Goal: Information Seeking & Learning: Learn about a topic

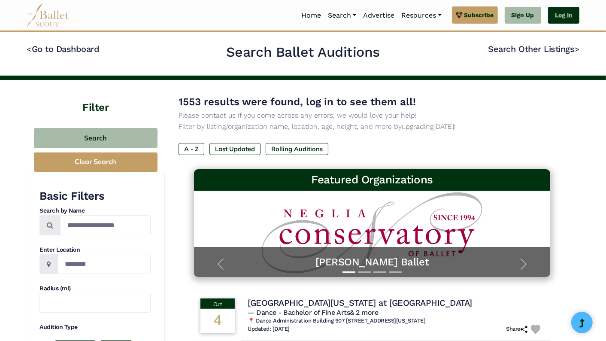
click at [560, 18] on link "Log In" at bounding box center [563, 15] width 31 height 17
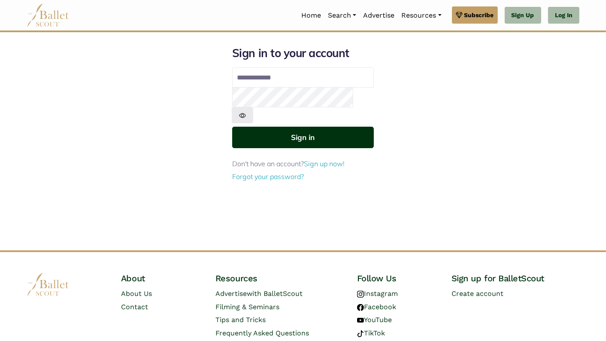
type input "**********"
click at [325, 127] on button "Sign in" at bounding box center [303, 137] width 142 height 21
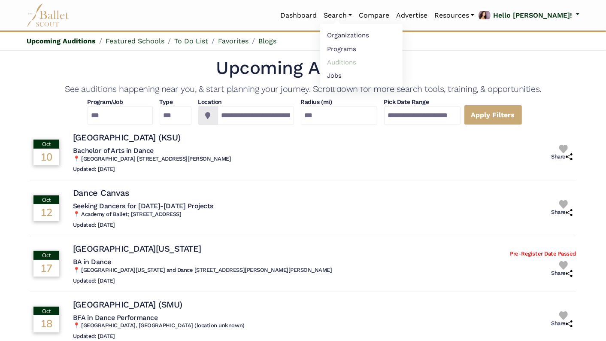
click at [372, 62] on link "Auditions" at bounding box center [361, 61] width 82 height 13
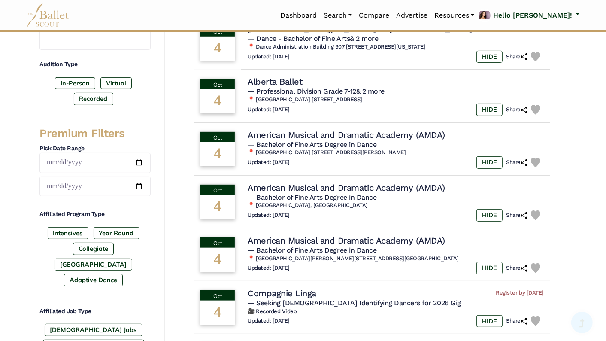
scroll to position [263, 0]
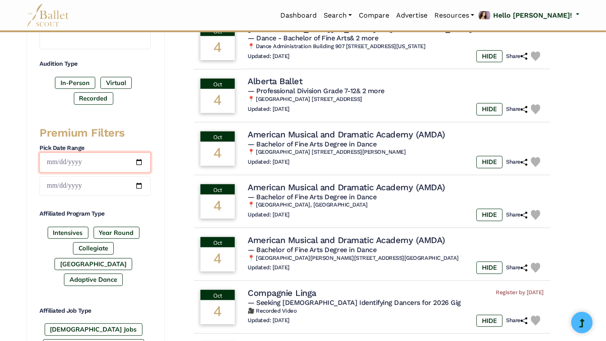
click at [140, 158] on input "date" at bounding box center [94, 162] width 111 height 20
type input "**********"
click at [139, 179] on input "date" at bounding box center [94, 186] width 111 height 20
type input "**********"
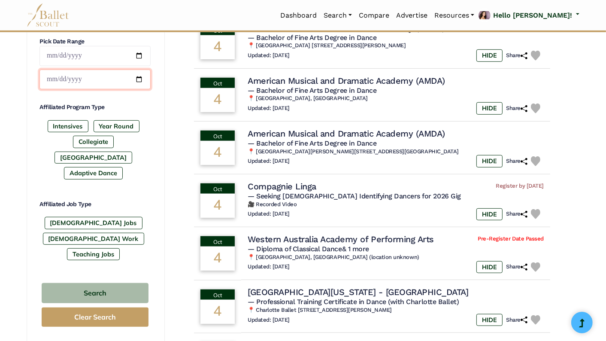
scroll to position [371, 0]
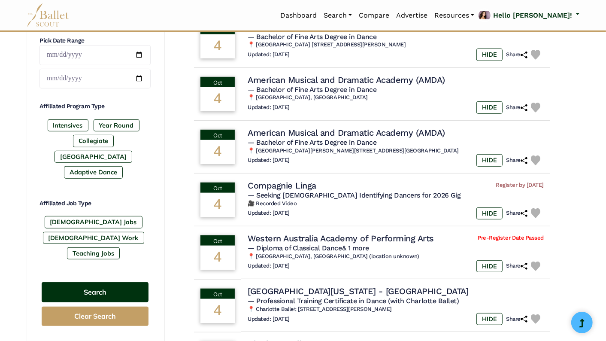
click at [125, 282] on button "Search" at bounding box center [95, 292] width 107 height 20
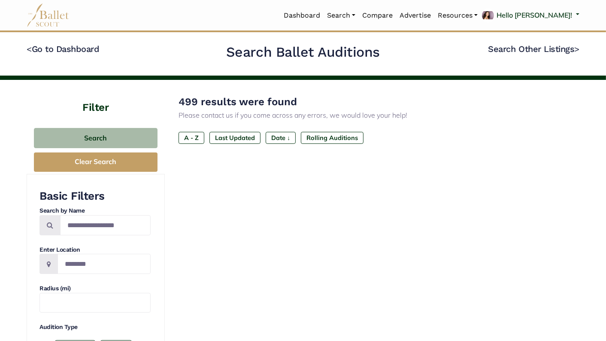
type input "**********"
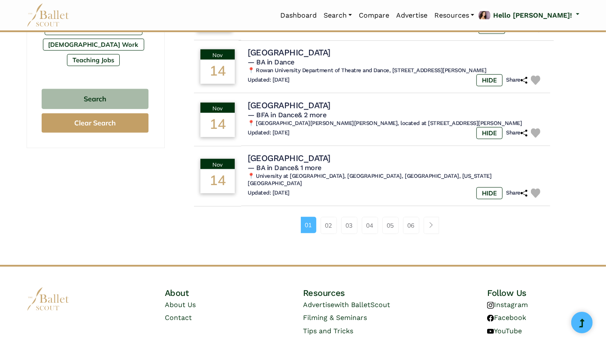
scroll to position [577, 0]
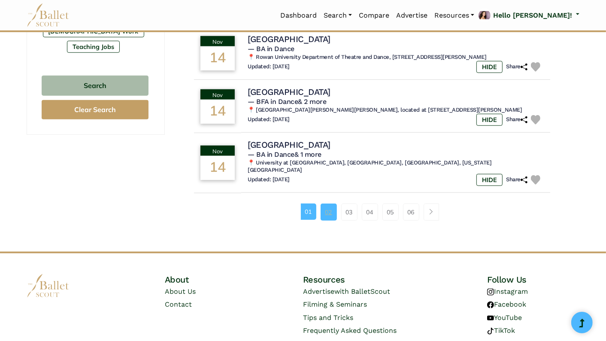
click at [333, 215] on link "02" at bounding box center [329, 211] width 16 height 17
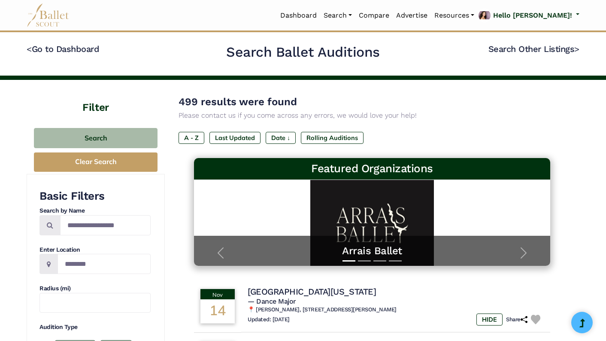
type input "**********"
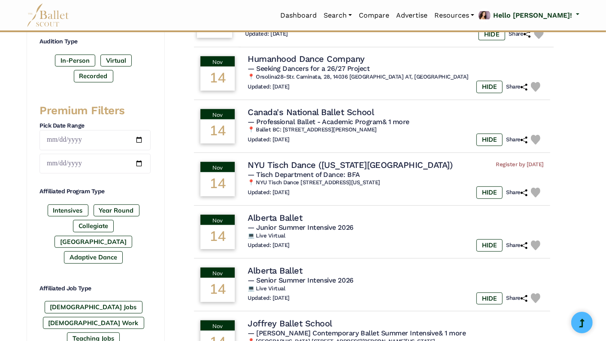
scroll to position [286, 0]
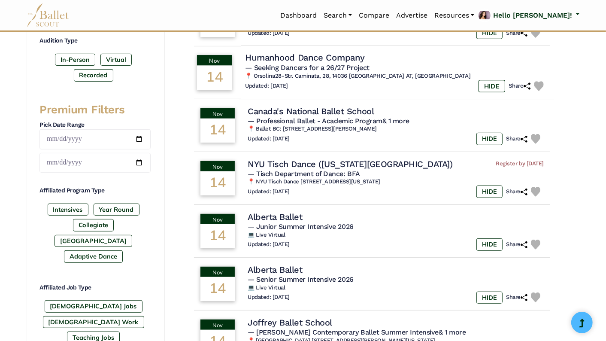
click at [356, 55] on h4 "Humanhood Dance Company" at bounding box center [304, 58] width 119 height 12
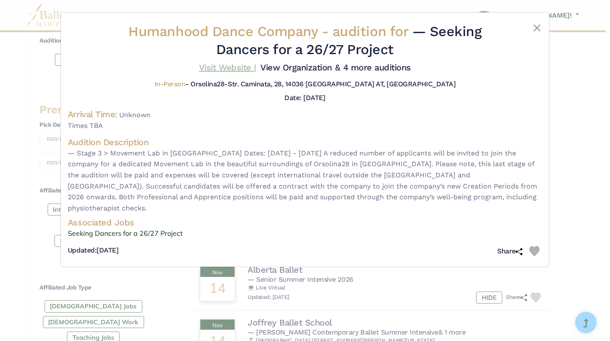
click at [234, 66] on link "Visit Website |" at bounding box center [227, 67] width 57 height 10
click at [535, 26] on button "Close" at bounding box center [537, 28] width 10 height 10
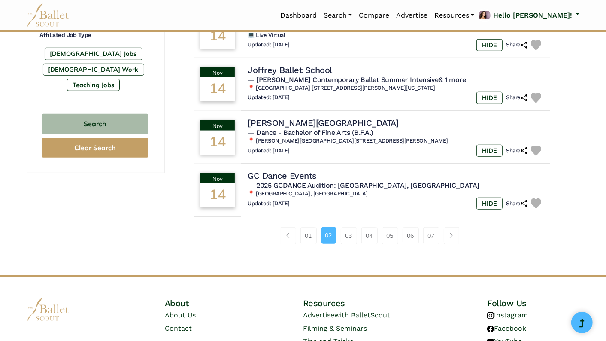
scroll to position [545, 0]
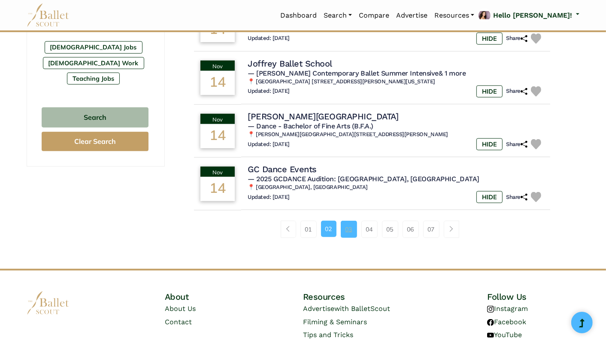
click at [349, 230] on link "03" at bounding box center [349, 229] width 16 height 17
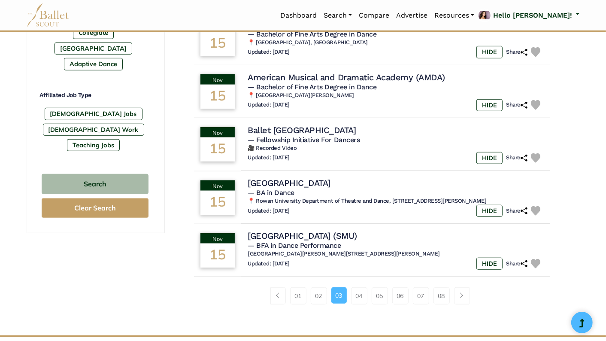
scroll to position [486, 0]
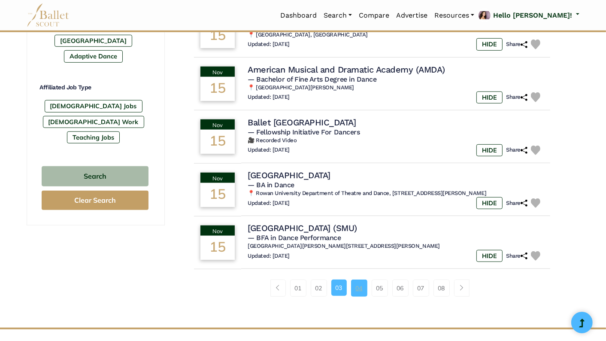
click at [355, 288] on link "04" at bounding box center [359, 287] width 16 height 17
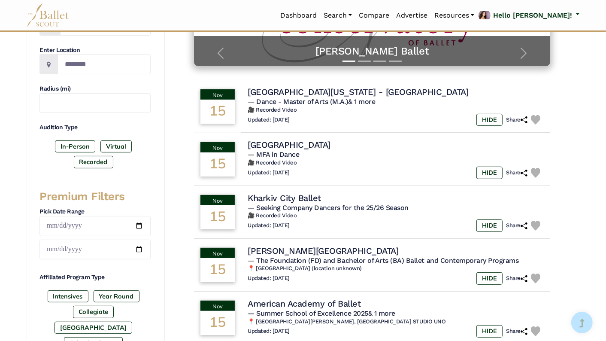
scroll to position [200, 0]
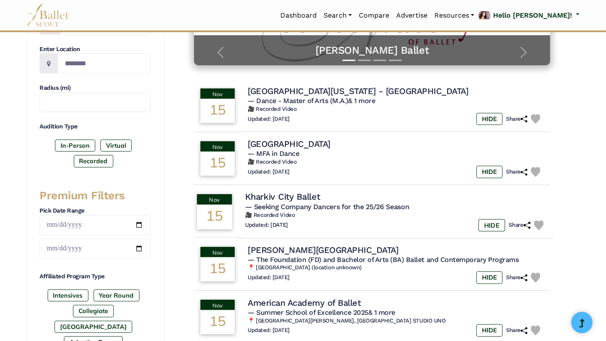
click at [293, 197] on h4 "Kharkiv City Ballet" at bounding box center [282, 197] width 75 height 12
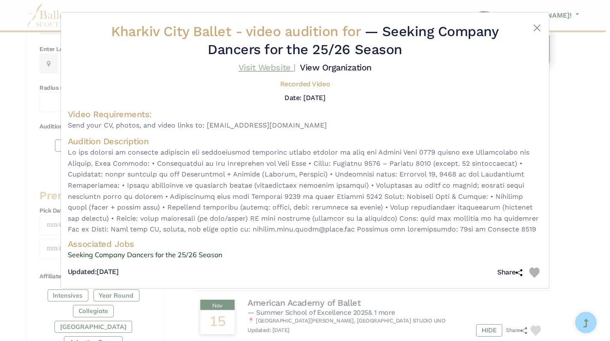
click at [263, 68] on link "Visit Website |" at bounding box center [267, 67] width 57 height 10
click at [538, 30] on button "Close" at bounding box center [537, 28] width 10 height 10
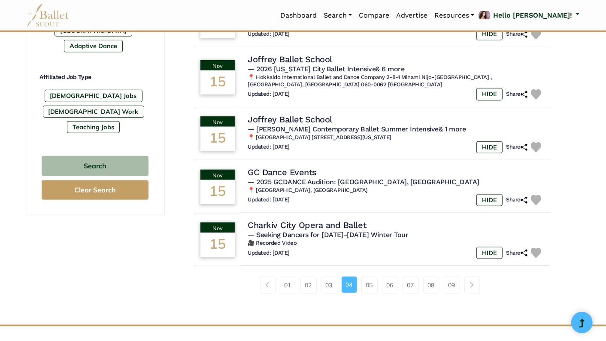
scroll to position [497, 0]
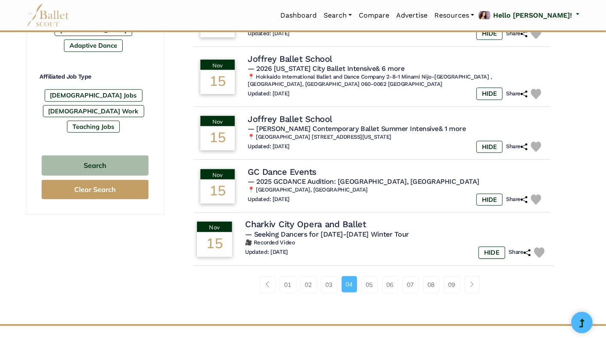
click at [349, 221] on h4 "Charkiv City Opera and Ballet" at bounding box center [305, 225] width 121 height 12
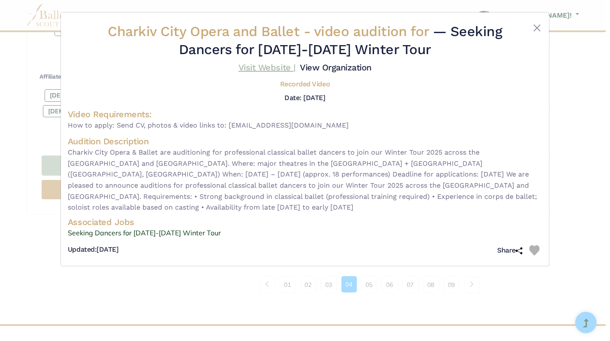
click at [261, 64] on link "Visit Website |" at bounding box center [267, 67] width 57 height 10
click at [537, 28] on button "Close" at bounding box center [537, 28] width 10 height 10
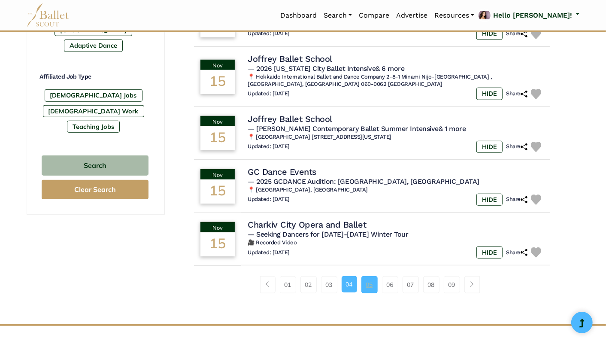
click at [370, 276] on link "05" at bounding box center [369, 284] width 16 height 17
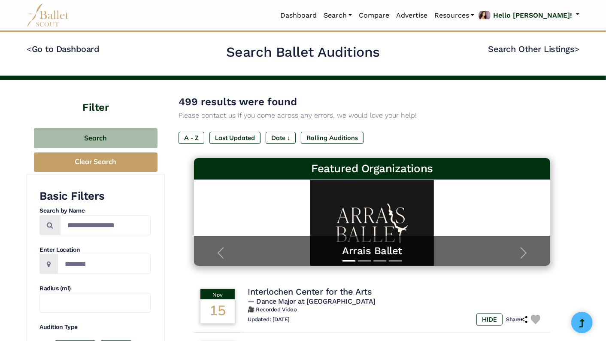
type input "**********"
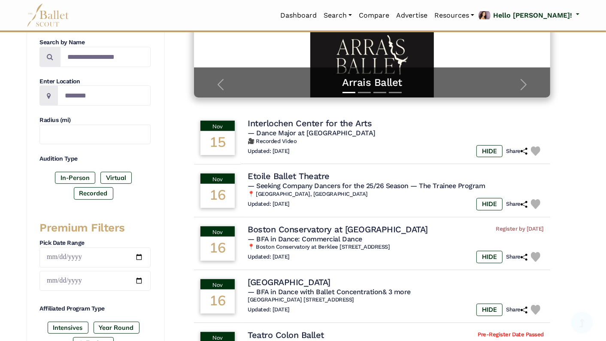
scroll to position [182, 0]
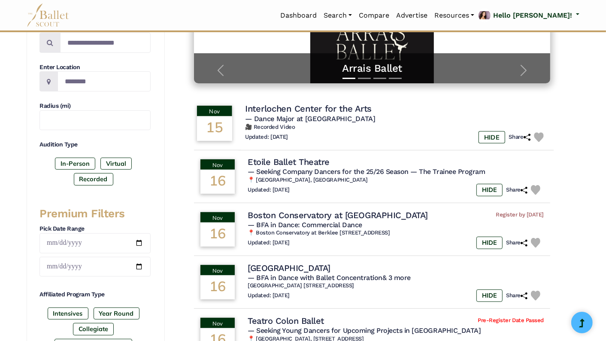
click at [538, 134] on img at bounding box center [539, 137] width 10 height 10
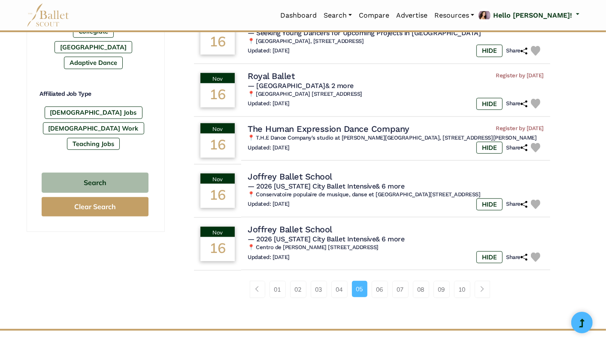
scroll to position [508, 0]
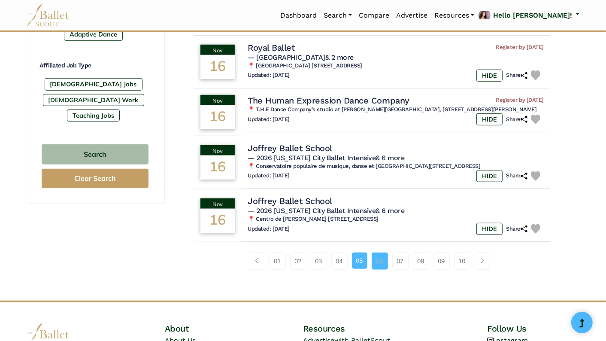
click at [378, 259] on link "06" at bounding box center [380, 260] width 16 height 17
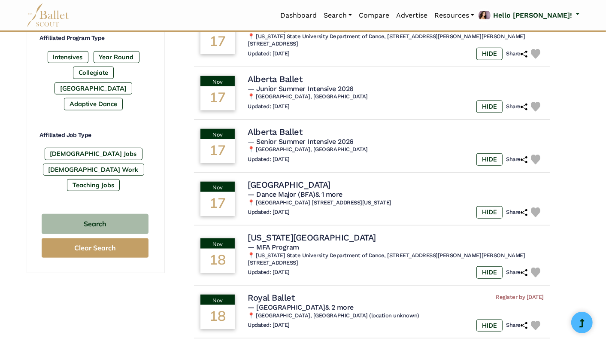
scroll to position [439, 0]
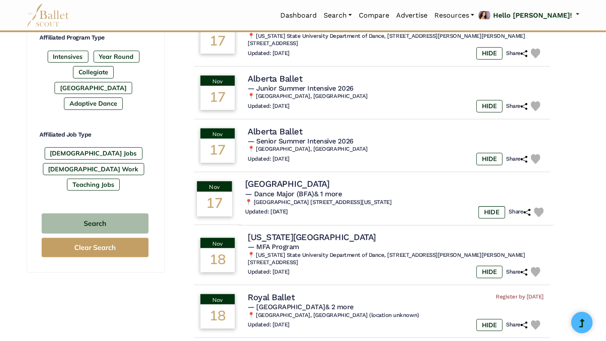
click at [538, 207] on img at bounding box center [539, 212] width 10 height 10
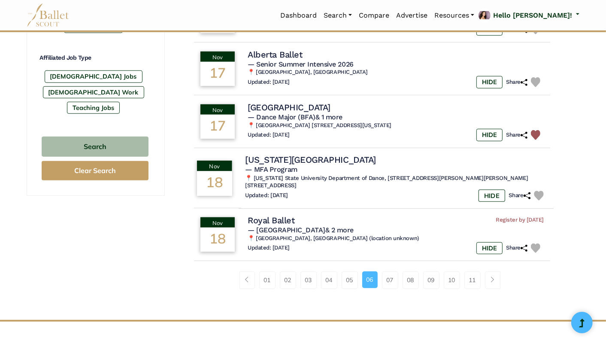
scroll to position [528, 0]
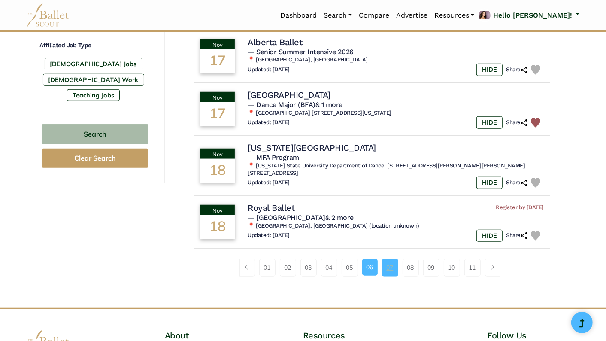
click at [391, 259] on link "07" at bounding box center [390, 267] width 16 height 17
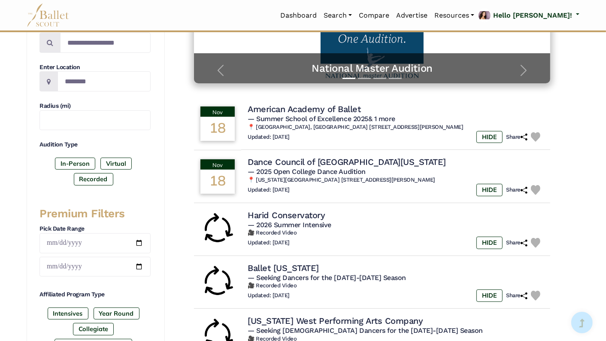
scroll to position [184, 0]
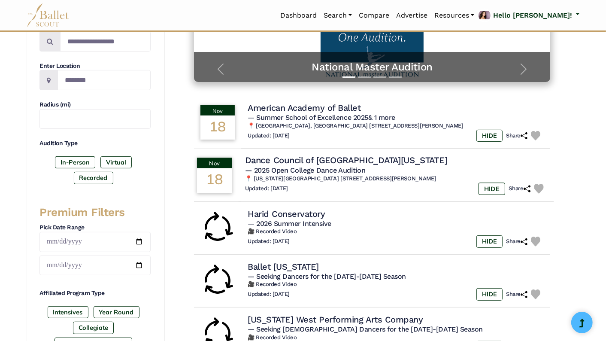
click at [338, 161] on h4 "Dance Council of North Texas" at bounding box center [346, 161] width 202 height 12
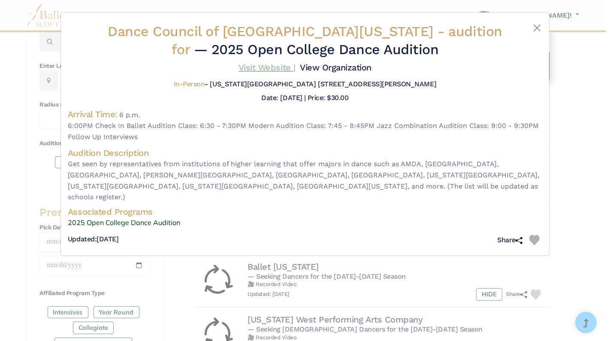
click at [255, 67] on link "Visit Website |" at bounding box center [267, 67] width 57 height 10
click at [536, 30] on button "Close" at bounding box center [537, 28] width 10 height 10
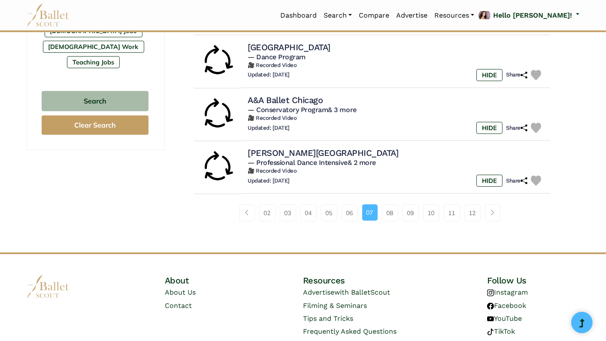
scroll to position [594, 0]
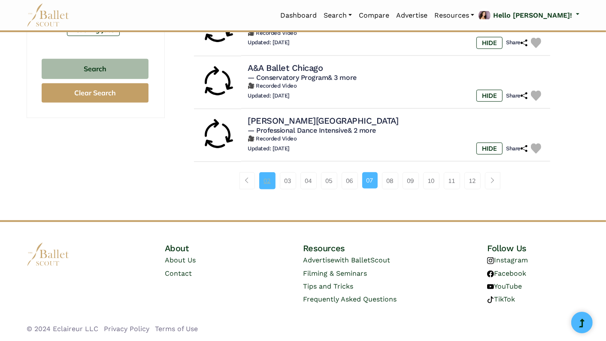
click at [268, 180] on link "02" at bounding box center [267, 180] width 16 height 17
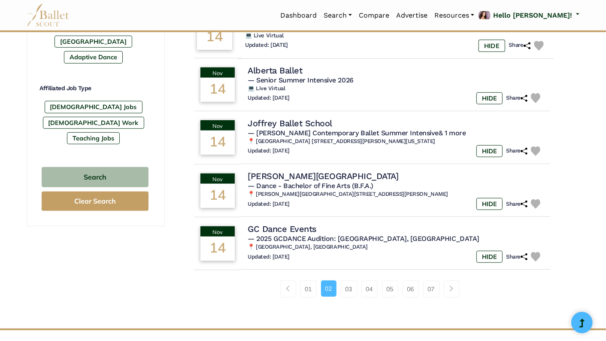
scroll to position [486, 0]
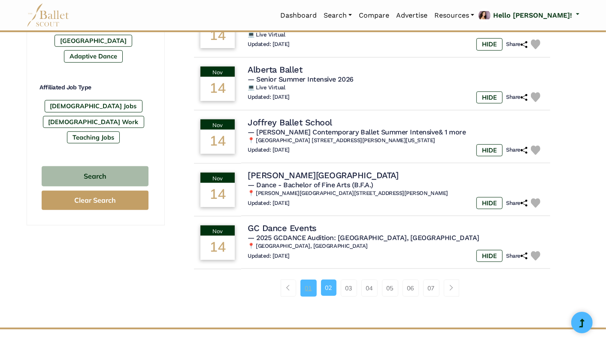
click at [310, 292] on link "01" at bounding box center [309, 287] width 16 height 17
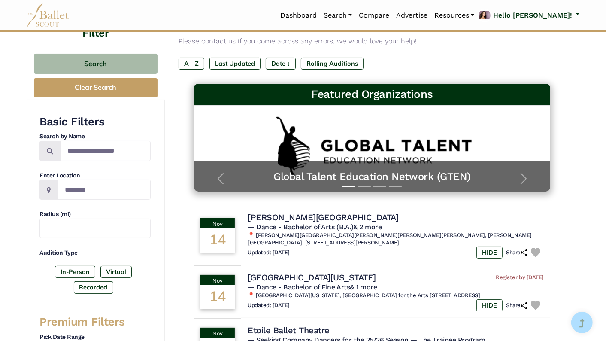
scroll to position [75, 0]
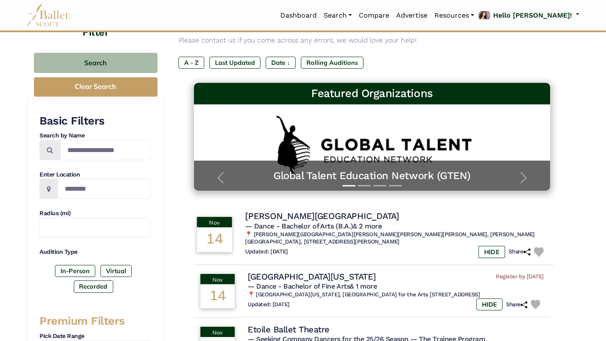
click at [277, 214] on h4 "[PERSON_NAME][GEOGRAPHIC_DATA]" at bounding box center [322, 216] width 154 height 12
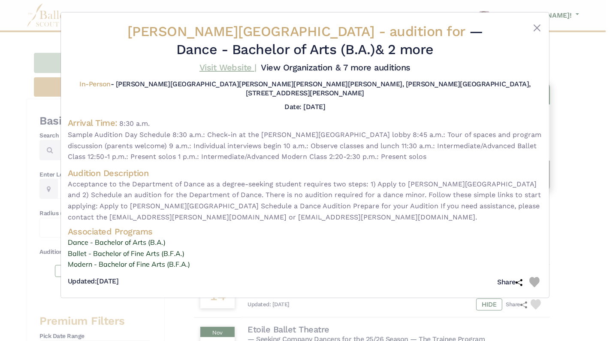
click at [232, 64] on link "Visit Website |" at bounding box center [228, 67] width 57 height 10
click at [536, 27] on button "Close" at bounding box center [537, 28] width 10 height 10
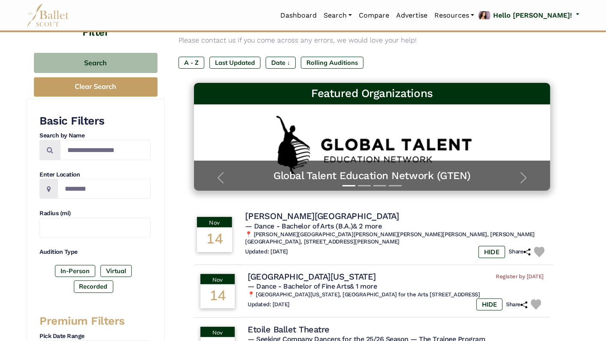
click at [539, 248] on img at bounding box center [539, 252] width 10 height 10
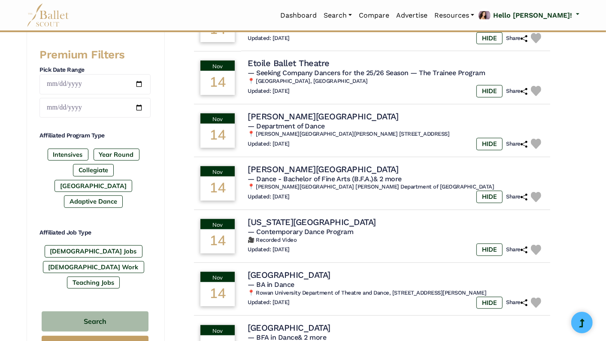
scroll to position [342, 0]
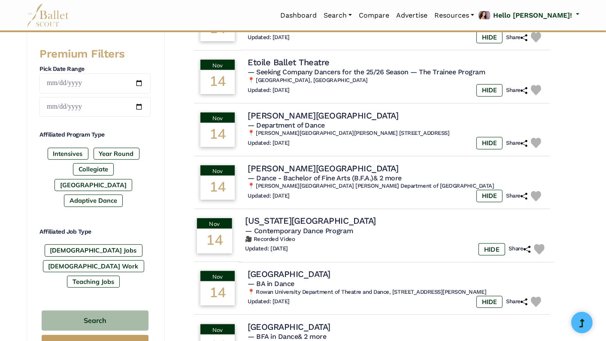
click at [539, 245] on img at bounding box center [539, 249] width 10 height 10
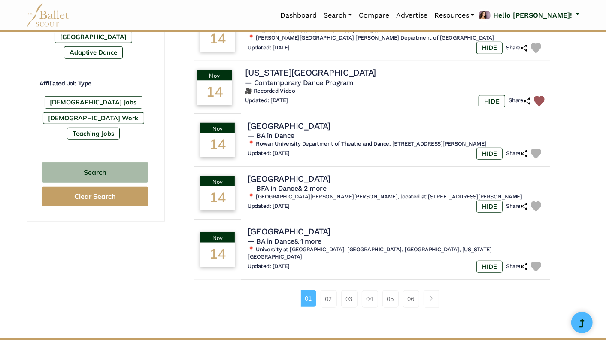
scroll to position [496, 0]
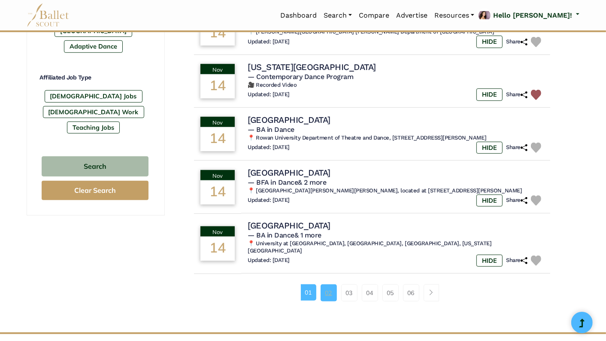
click at [331, 293] on link "02" at bounding box center [329, 292] width 16 height 17
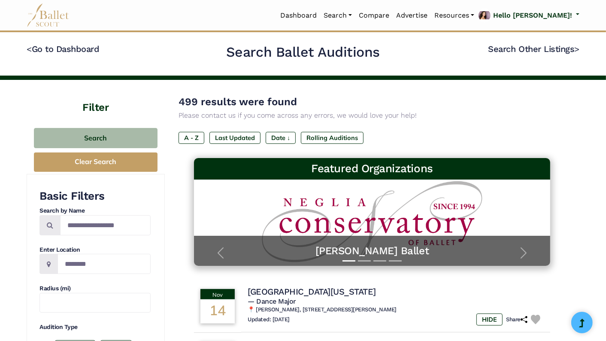
type input "**********"
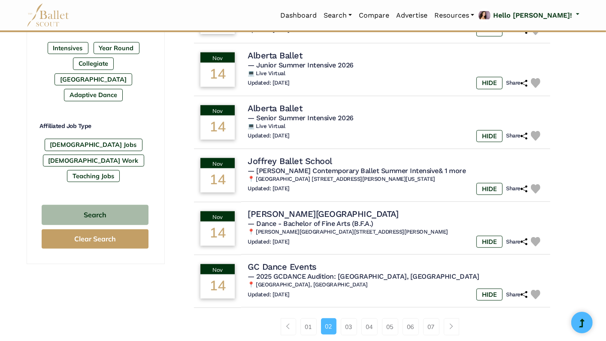
scroll to position [465, 0]
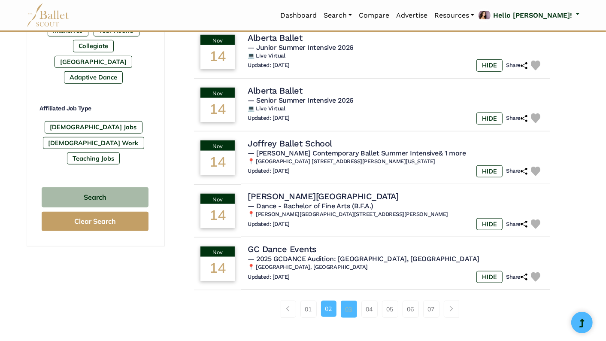
click at [347, 308] on link "03" at bounding box center [349, 309] width 16 height 17
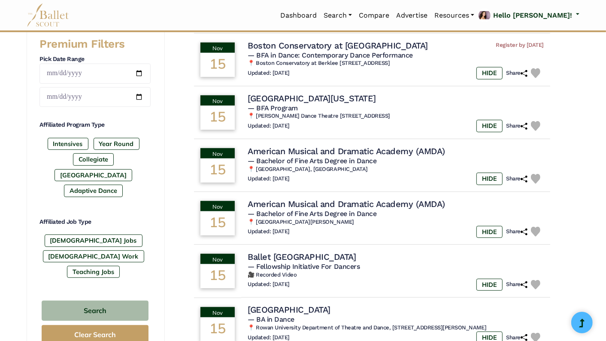
scroll to position [357, 0]
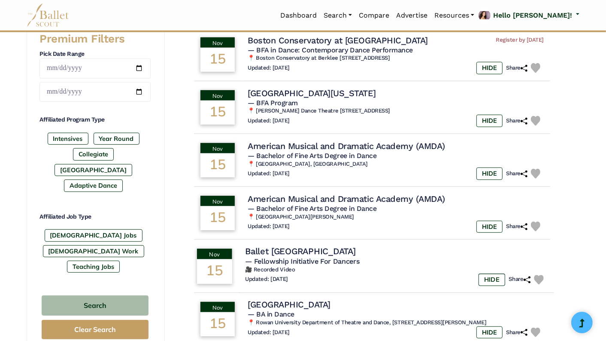
click at [310, 252] on h4 "Ballet [GEOGRAPHIC_DATA]" at bounding box center [300, 252] width 111 height 12
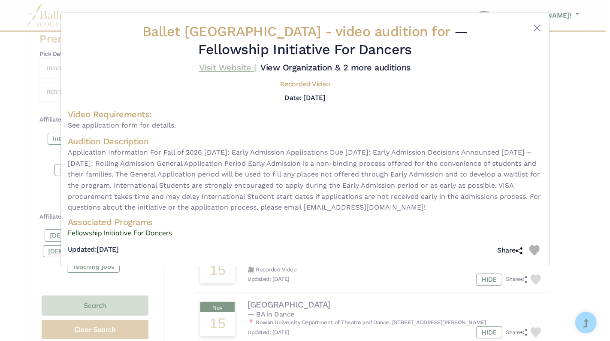
click at [225, 70] on link "Visit Website |" at bounding box center [227, 67] width 57 height 10
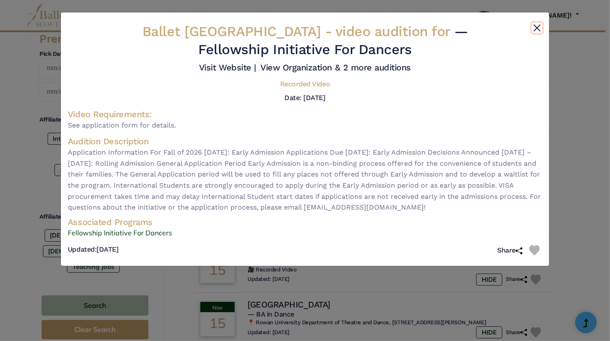
click at [539, 27] on button "Close" at bounding box center [537, 28] width 10 height 10
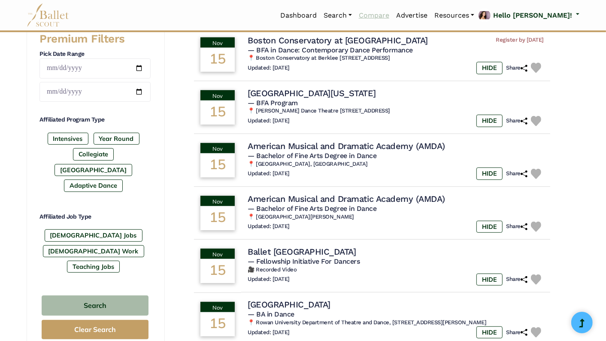
click at [393, 14] on link "Compare" at bounding box center [373, 15] width 37 height 18
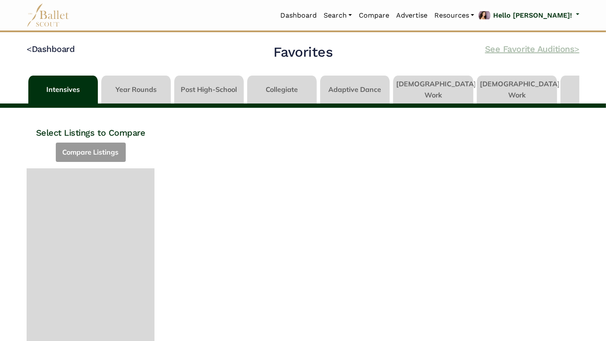
click at [510, 48] on link "See Favorite Auditions >" at bounding box center [532, 49] width 94 height 10
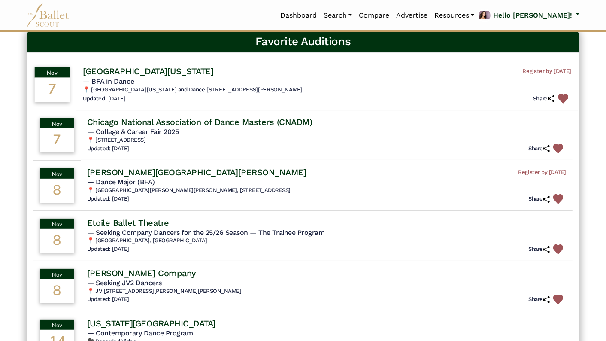
scroll to position [67, 0]
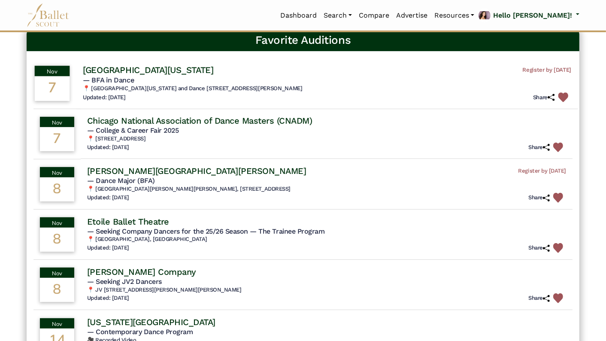
click at [562, 95] on img at bounding box center [564, 97] width 10 height 10
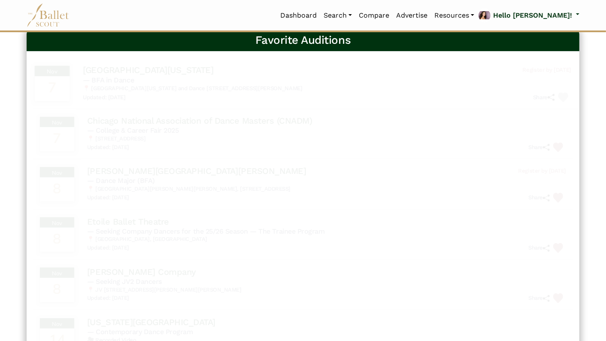
scroll to position [0, 0]
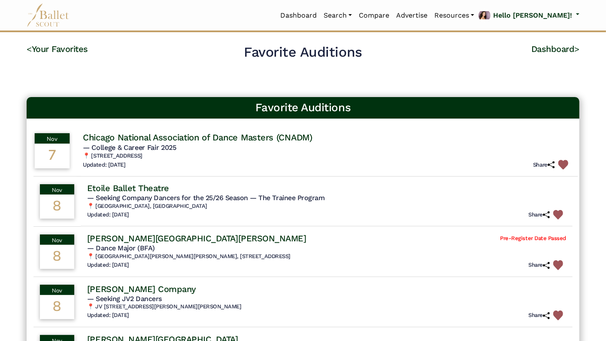
click at [562, 166] on img at bounding box center [564, 165] width 10 height 10
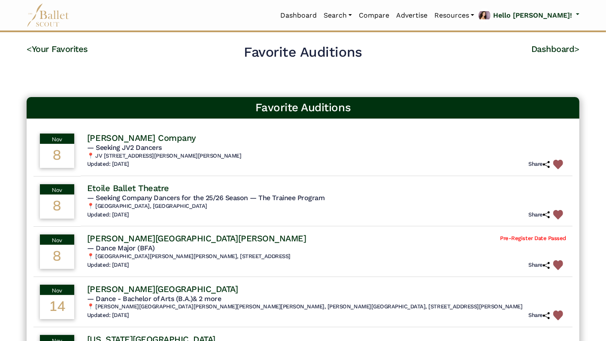
click at [562, 166] on img at bounding box center [558, 165] width 10 height 10
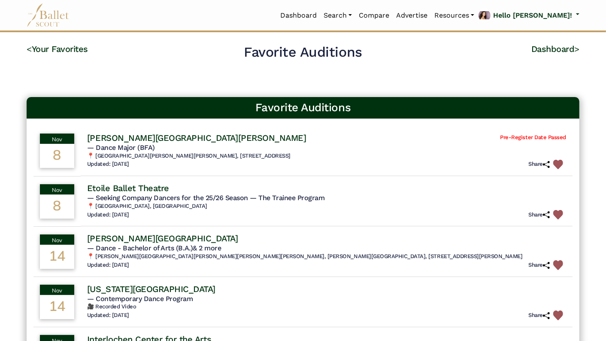
click at [562, 166] on img at bounding box center [558, 165] width 10 height 10
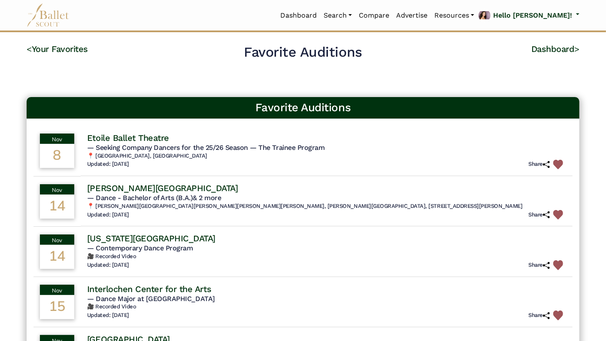
click at [562, 166] on img at bounding box center [558, 165] width 10 height 10
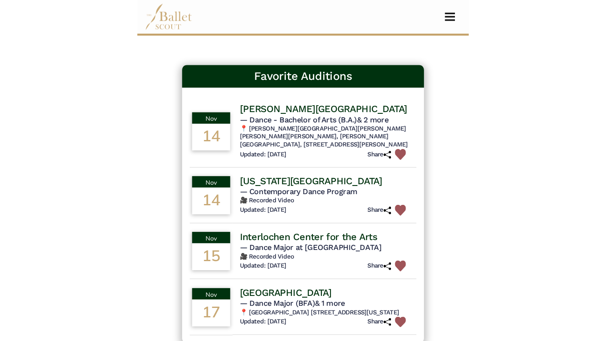
scroll to position [36, 0]
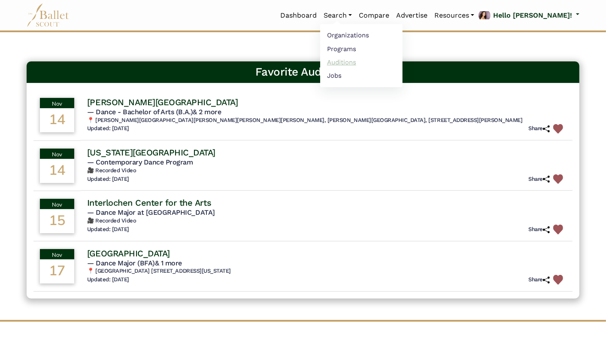
click at [379, 61] on link "Auditions" at bounding box center [361, 61] width 82 height 13
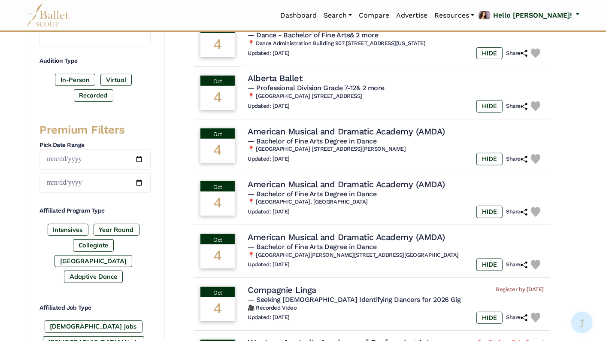
scroll to position [270, 0]
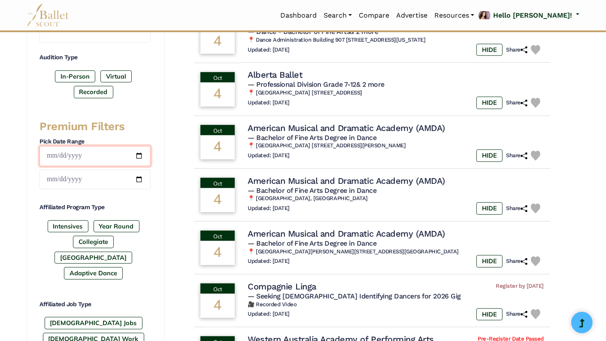
click at [142, 152] on input "date" at bounding box center [94, 156] width 111 height 20
type input "**********"
click at [140, 175] on input "date" at bounding box center [94, 180] width 111 height 20
type input "**********"
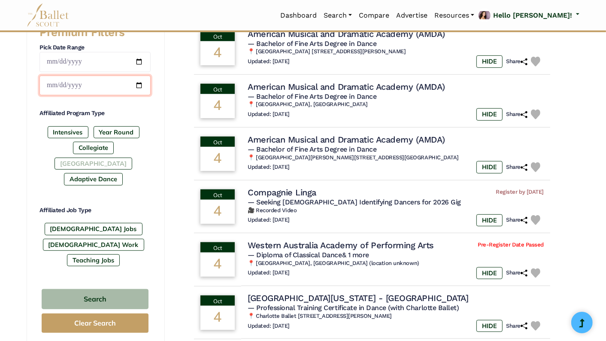
scroll to position [371, 0]
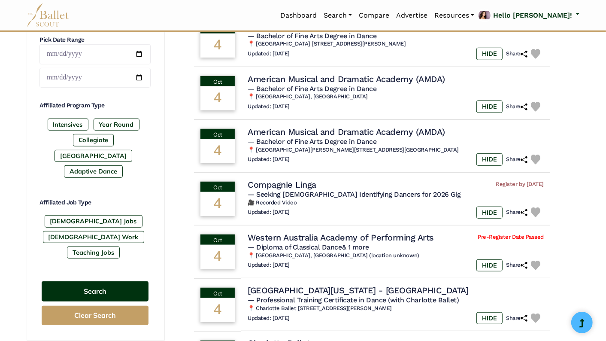
click at [134, 281] on button "Search" at bounding box center [95, 291] width 107 height 20
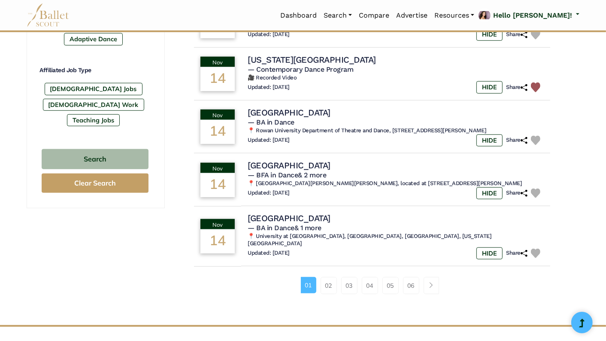
scroll to position [504, 0]
click at [327, 284] on link "02" at bounding box center [329, 284] width 16 height 17
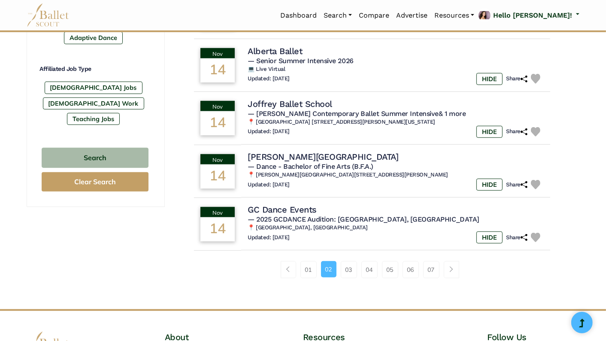
scroll to position [512, 0]
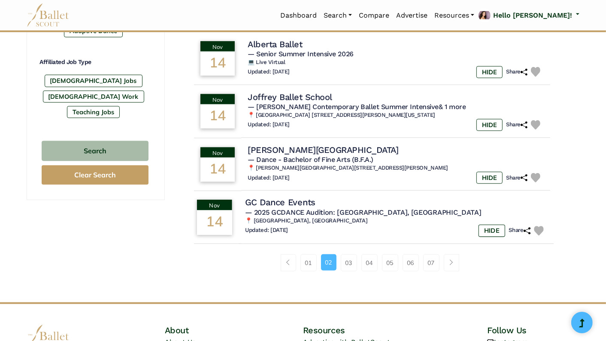
click at [304, 201] on h4 "GC Dance Events" at bounding box center [280, 203] width 70 height 12
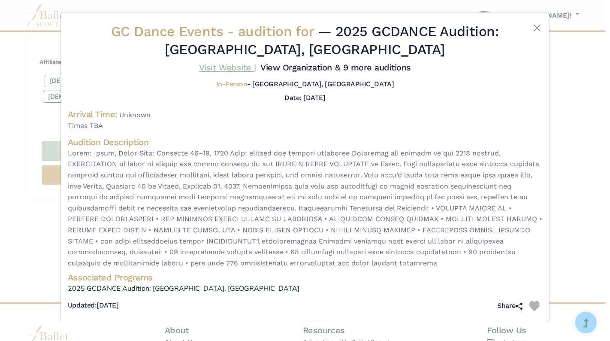
click at [237, 65] on link "Visit Website |" at bounding box center [227, 67] width 57 height 10
click at [535, 29] on button "Close" at bounding box center [537, 28] width 10 height 10
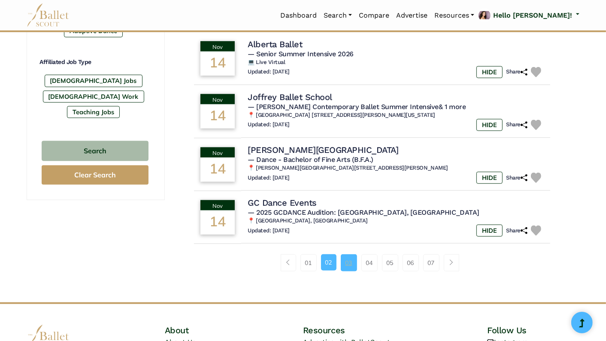
click at [346, 261] on link "03" at bounding box center [349, 262] width 16 height 17
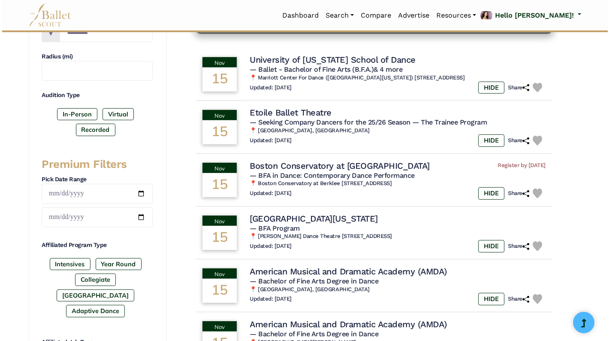
scroll to position [222, 0]
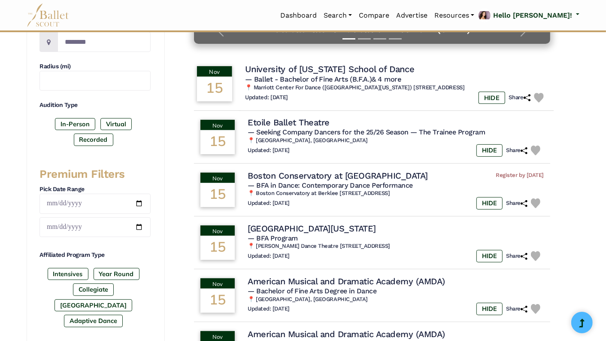
click at [328, 64] on h4 "University of Utah School of Dance" at bounding box center [330, 70] width 170 height 12
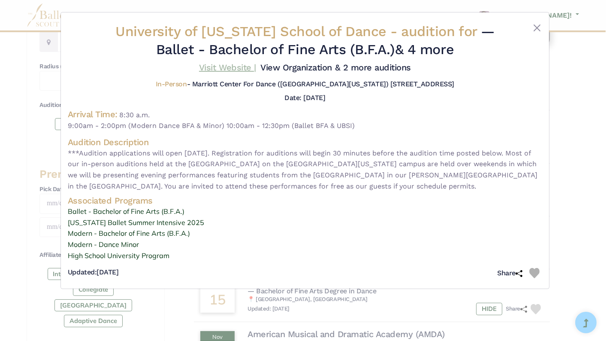
click at [238, 67] on link "Visit Website |" at bounding box center [227, 67] width 57 height 10
click at [538, 273] on img at bounding box center [535, 273] width 10 height 10
